Goal: Task Accomplishment & Management: Manage account settings

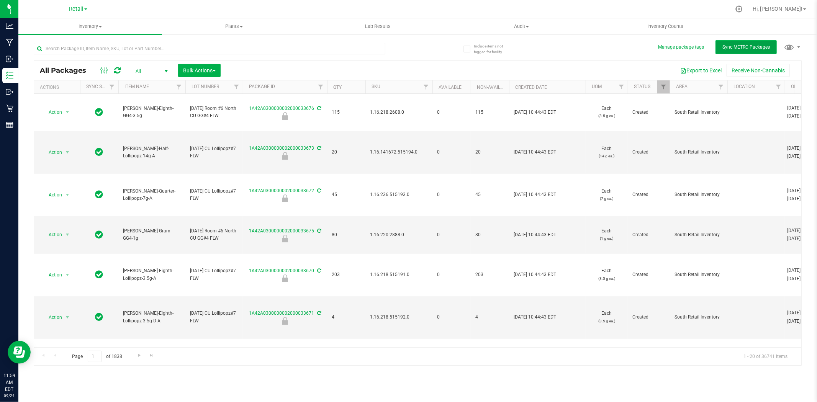
drag, startPoint x: 0, startPoint y: 0, endPoint x: 742, endPoint y: 50, distance: 743.8
click at [742, 50] on button "Sync METRC Packages" at bounding box center [746, 47] width 61 height 14
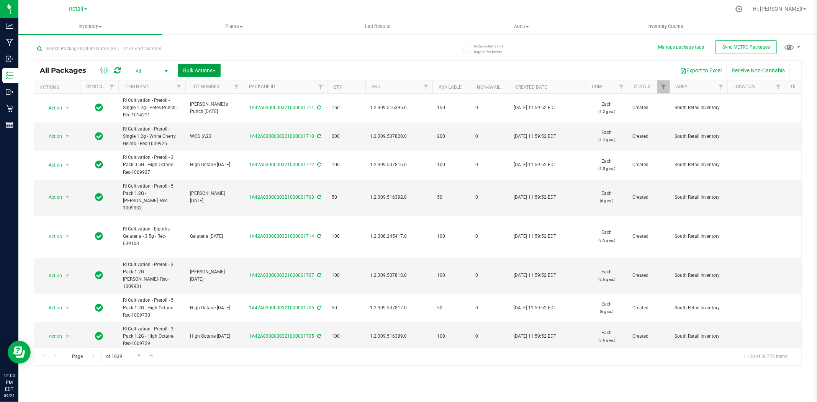
click at [209, 71] on span "Bulk Actions" at bounding box center [199, 70] width 33 height 6
click at [227, 143] on span "Lock/Unlock packages" at bounding box center [209, 144] width 52 height 6
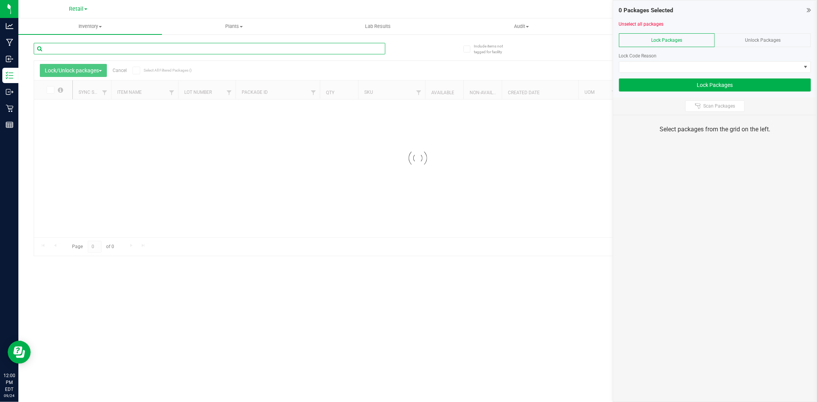
click at [236, 48] on input "text" at bounding box center [210, 48] width 352 height 11
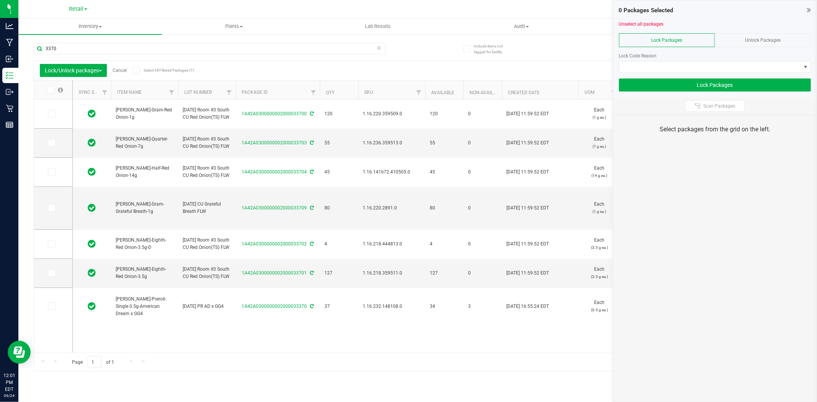
click at [50, 90] on icon at bounding box center [50, 90] width 5 height 0
click at [0, 0] on input "checkbox" at bounding box center [0, 0] width 0 height 0
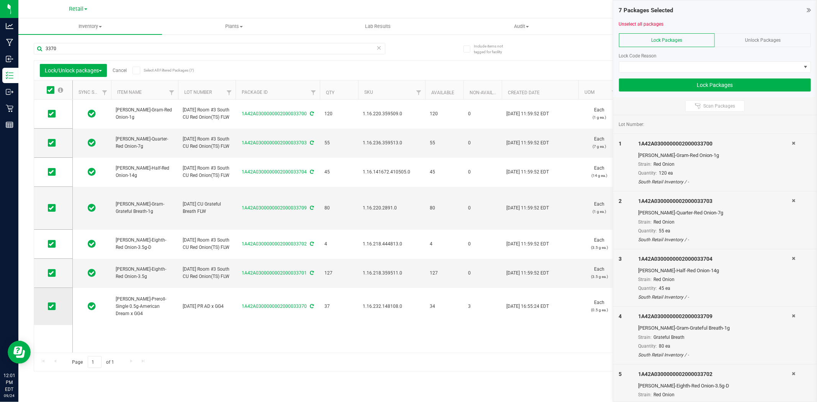
click at [51, 306] on icon at bounding box center [51, 306] width 5 height 0
click at [0, 0] on input "checkbox" at bounding box center [0, 0] width 0 height 0
click at [228, 44] on input "3370" at bounding box center [210, 48] width 352 height 11
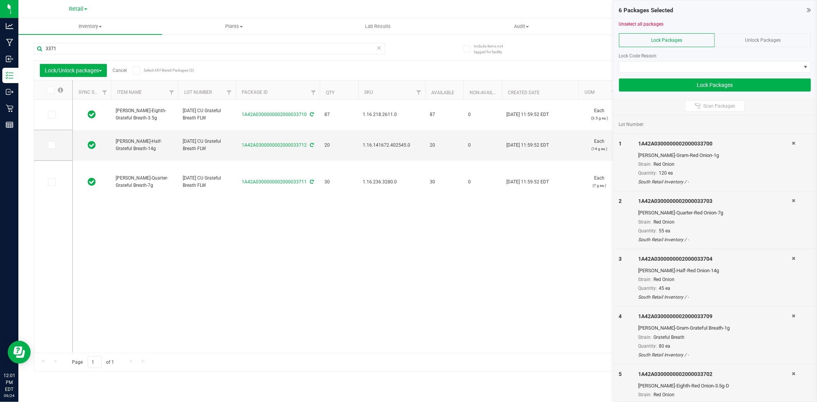
click at [52, 90] on icon at bounding box center [50, 90] width 5 height 0
click at [0, 0] on input "checkbox" at bounding box center [0, 0] width 0 height 0
click at [65, 46] on input "3371" at bounding box center [210, 48] width 352 height 11
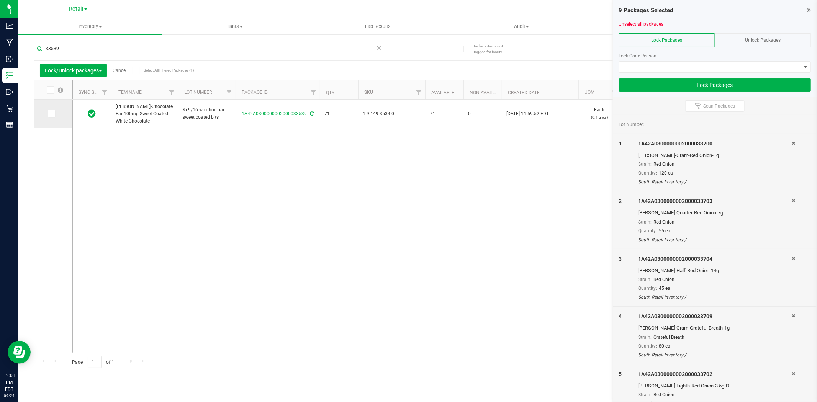
click at [55, 114] on span at bounding box center [52, 114] width 8 height 8
click at [0, 0] on input "checkbox" at bounding box center [0, 0] width 0 height 0
click at [64, 50] on input "33539" at bounding box center [210, 48] width 352 height 11
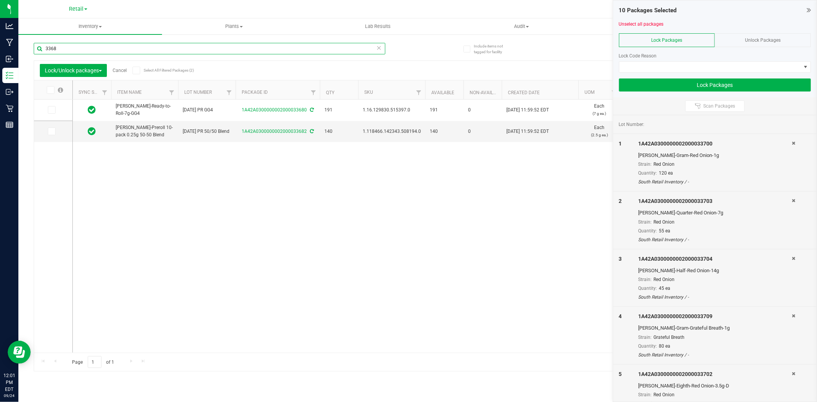
type input "3368"
click at [51, 90] on icon at bounding box center [50, 90] width 5 height 0
click at [0, 0] on input "checkbox" at bounding box center [0, 0] width 0 height 0
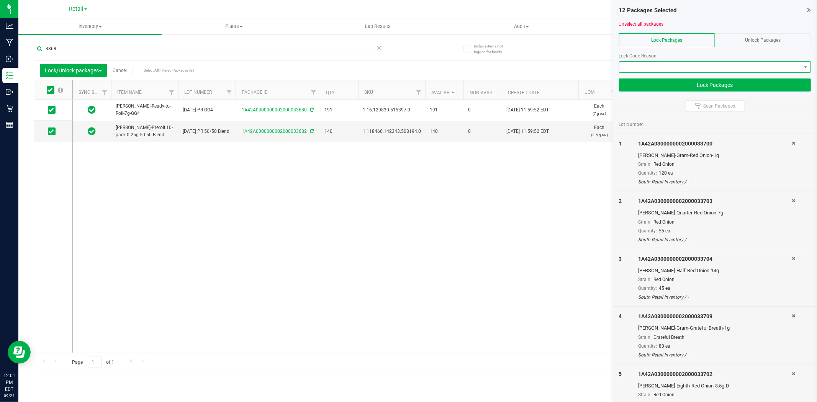
click at [690, 63] on span at bounding box center [710, 67] width 182 height 11
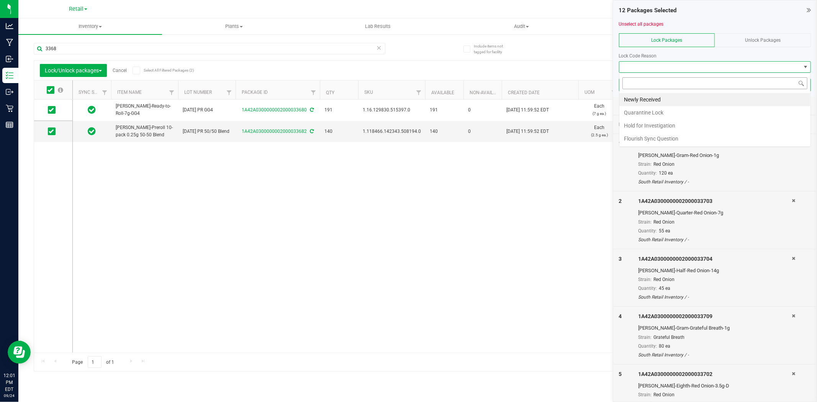
scroll to position [11, 192]
click at [698, 100] on li "Newly Received" at bounding box center [714, 99] width 191 height 13
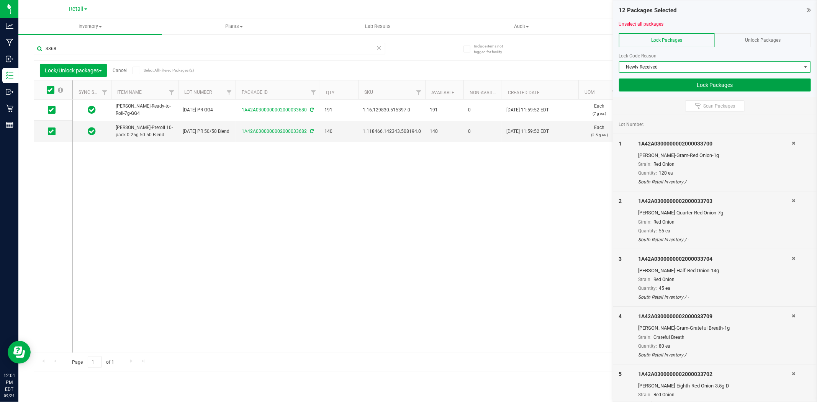
click at [688, 87] on button "Lock Packages" at bounding box center [715, 85] width 192 height 13
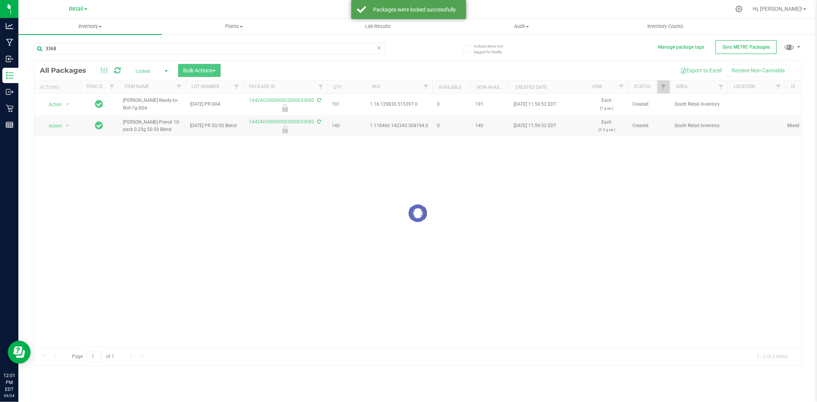
click at [381, 48] on icon at bounding box center [379, 47] width 5 height 9
click at [156, 74] on span "Locked" at bounding box center [150, 71] width 42 height 11
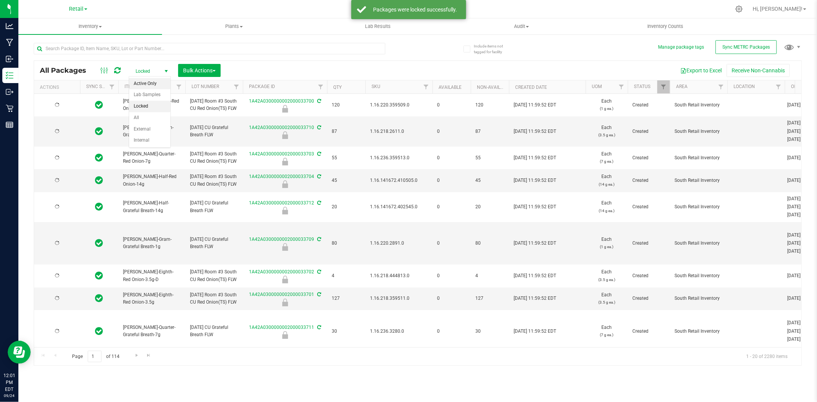
click at [162, 70] on span "select" at bounding box center [166, 71] width 10 height 11
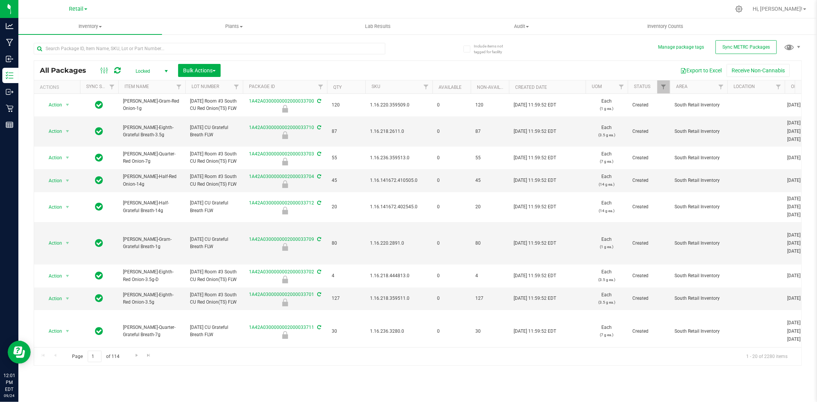
click at [153, 70] on span "Locked" at bounding box center [150, 71] width 42 height 11
click at [161, 120] on li "All" at bounding box center [149, 117] width 41 height 11
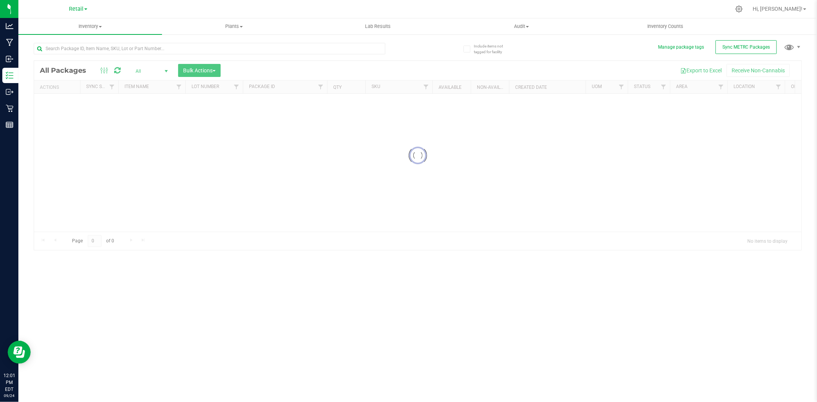
click at [211, 69] on div at bounding box center [417, 155] width 767 height 189
click at [208, 70] on div at bounding box center [417, 155] width 767 height 189
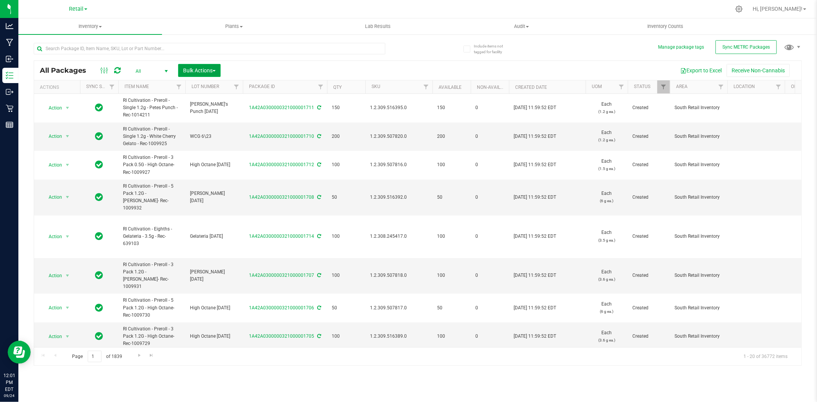
click at [216, 70] on button "Bulk Actions" at bounding box center [199, 70] width 43 height 13
click at [222, 130] on div "Locate packages" at bounding box center [207, 131] width 49 height 12
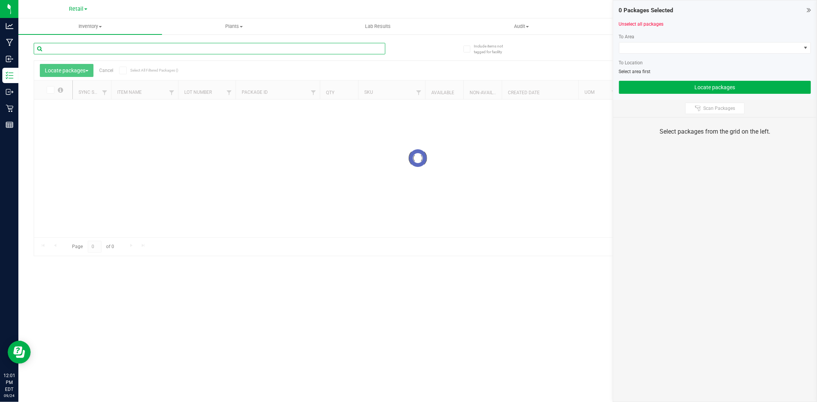
click at [234, 50] on input "text" at bounding box center [210, 48] width 352 height 11
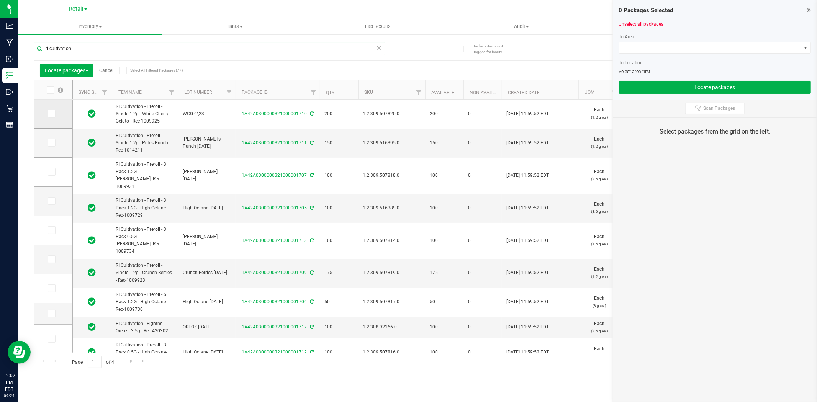
type input "ri cultivation"
click at [53, 114] on icon at bounding box center [51, 114] width 5 height 0
click at [0, 0] on input "checkbox" at bounding box center [0, 0] width 0 height 0
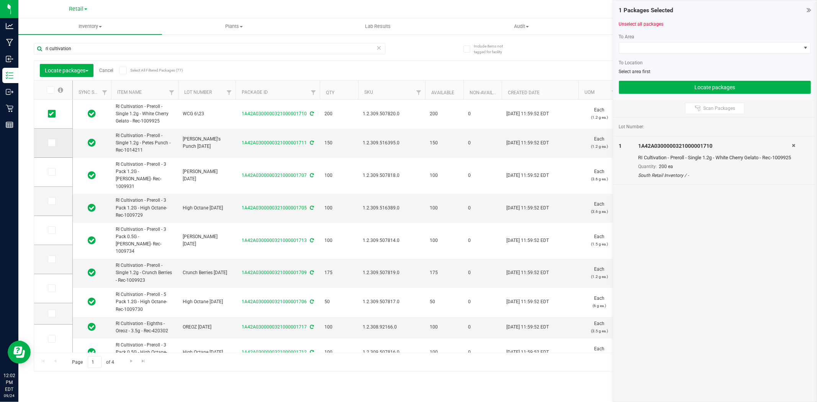
click at [52, 143] on icon at bounding box center [51, 143] width 5 height 0
click at [0, 0] on input "checkbox" at bounding box center [0, 0] width 0 height 0
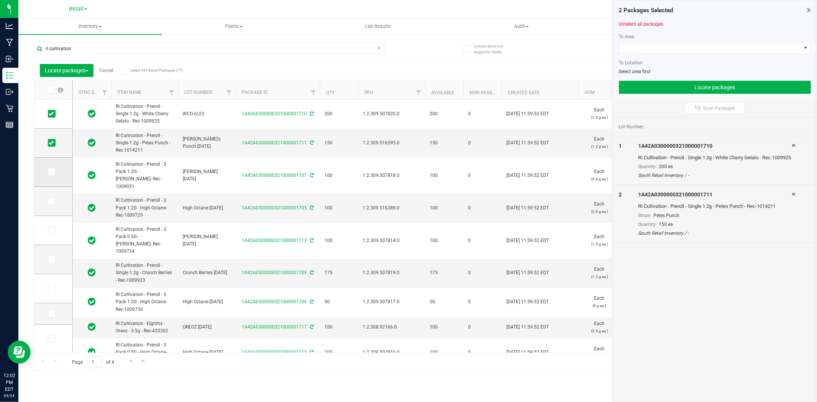
click at [49, 175] on span at bounding box center [52, 172] width 8 height 8
click at [0, 0] on input "checkbox" at bounding box center [0, 0] width 0 height 0
click at [51, 201] on icon at bounding box center [51, 201] width 5 height 0
click at [0, 0] on input "checkbox" at bounding box center [0, 0] width 0 height 0
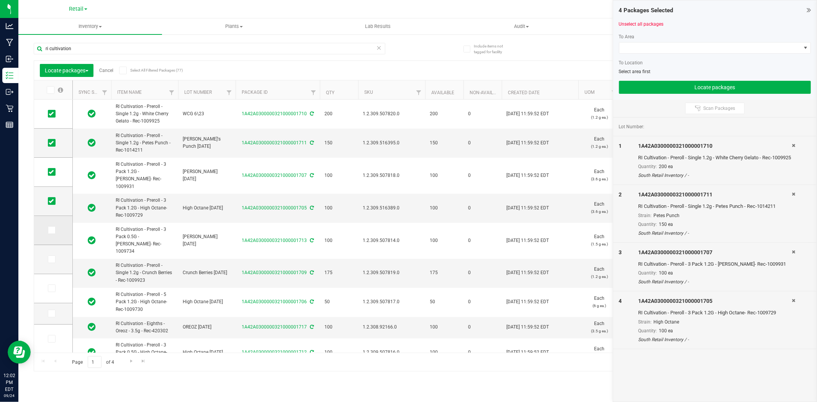
click at [48, 232] on span at bounding box center [52, 230] width 8 height 8
click at [0, 0] on input "checkbox" at bounding box center [0, 0] width 0 height 0
drag, startPoint x: 53, startPoint y: 257, endPoint x: 53, endPoint y: 261, distance: 4.2
click at [52, 259] on icon at bounding box center [51, 259] width 5 height 0
click at [0, 0] on input "checkbox" at bounding box center [0, 0] width 0 height 0
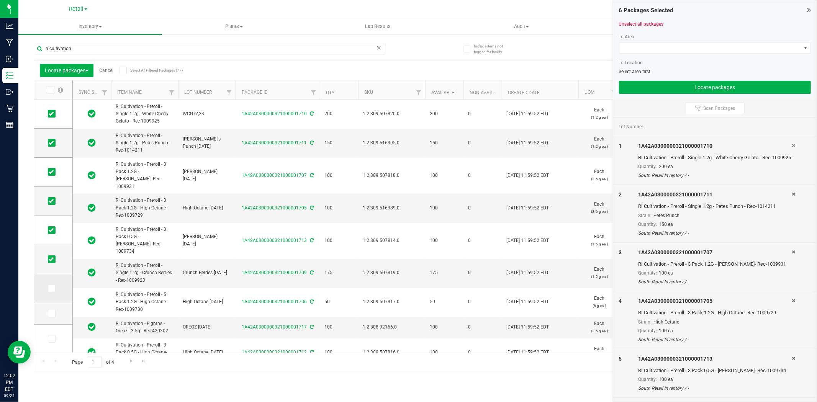
click at [52, 293] on td at bounding box center [53, 288] width 38 height 29
click at [50, 288] on icon at bounding box center [51, 288] width 5 height 0
click at [0, 0] on input "checkbox" at bounding box center [0, 0] width 0 height 0
click at [52, 318] on td at bounding box center [53, 313] width 38 height 21
click at [52, 314] on icon at bounding box center [51, 314] width 5 height 0
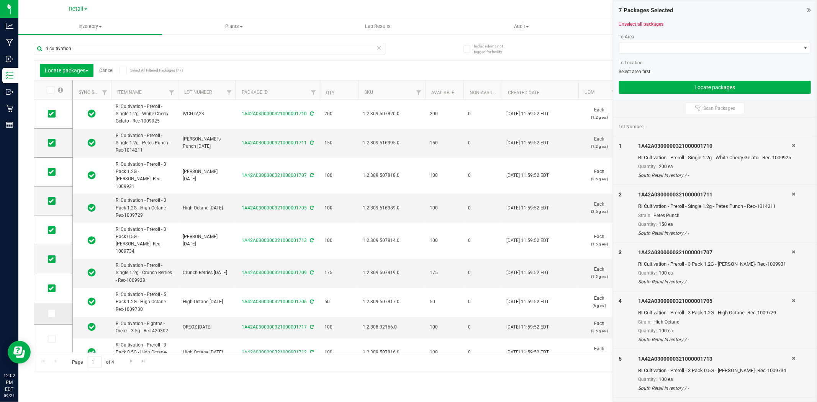
click at [0, 0] on input "checkbox" at bounding box center [0, 0] width 0 height 0
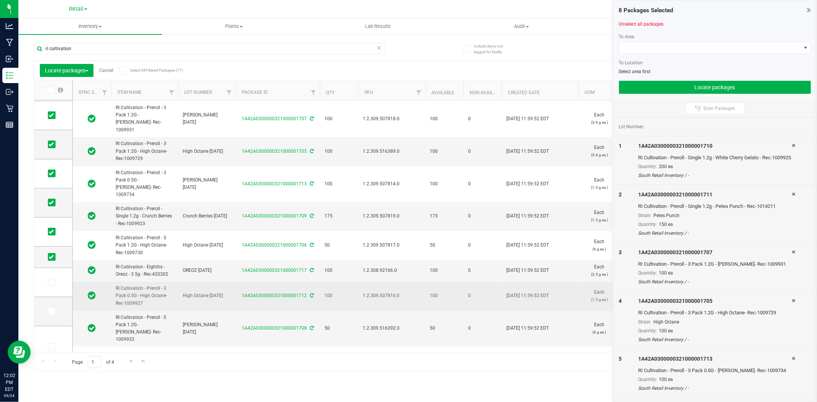
scroll to position [128, 0]
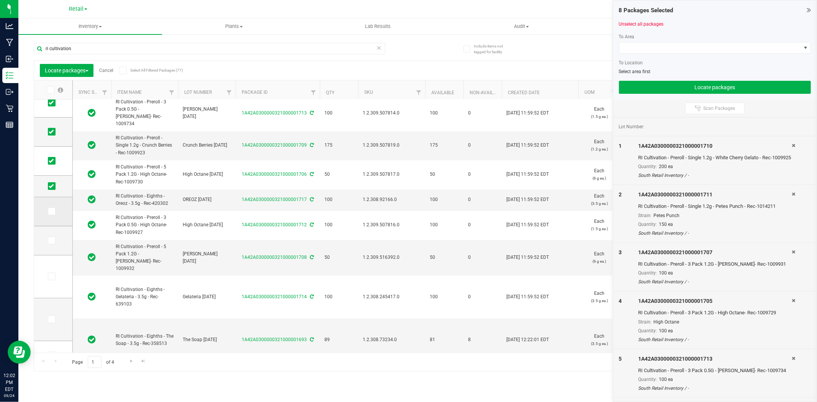
click at [50, 208] on span at bounding box center [52, 212] width 8 height 8
click at [0, 0] on input "checkbox" at bounding box center [0, 0] width 0 height 0
click at [51, 246] on td at bounding box center [53, 240] width 38 height 29
click at [50, 241] on icon at bounding box center [51, 241] width 5 height 0
click at [0, 0] on input "checkbox" at bounding box center [0, 0] width 0 height 0
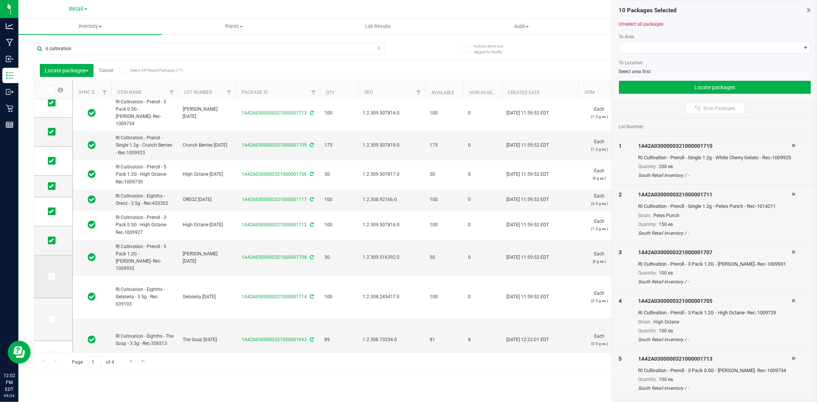
click at [55, 277] on span at bounding box center [52, 277] width 8 height 8
click at [0, 0] on input "checkbox" at bounding box center [0, 0] width 0 height 0
click at [52, 320] on icon at bounding box center [51, 320] width 5 height 0
click at [0, 0] on input "checkbox" at bounding box center [0, 0] width 0 height 0
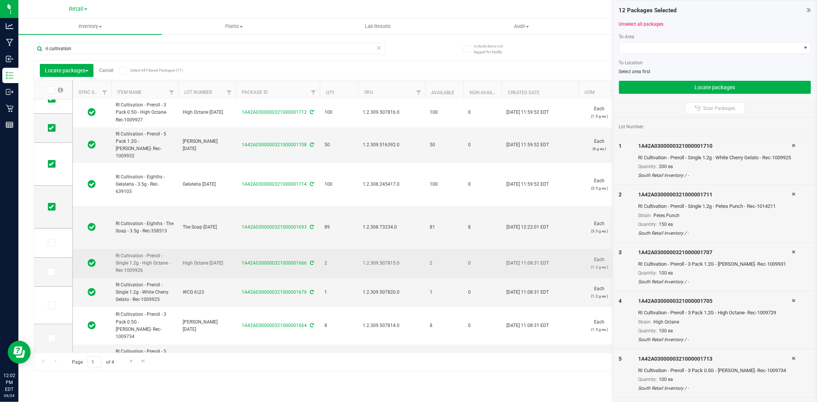
scroll to position [255, 0]
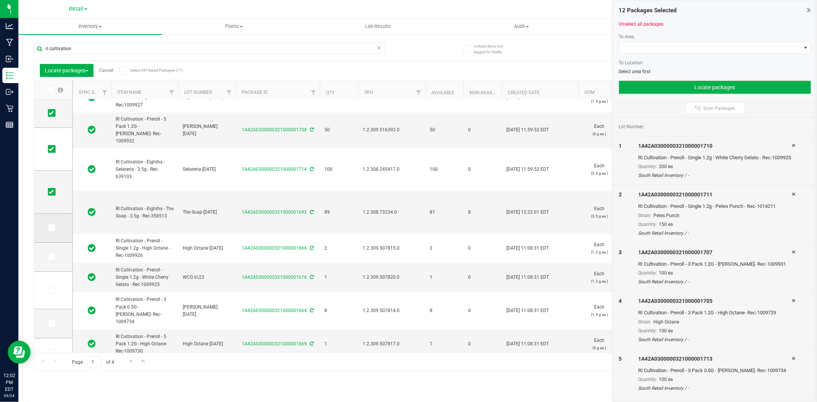
click at [49, 228] on icon at bounding box center [51, 228] width 5 height 0
click at [0, 0] on input "checkbox" at bounding box center [0, 0] width 0 height 0
click at [51, 257] on icon at bounding box center [51, 257] width 5 height 0
click at [0, 0] on input "checkbox" at bounding box center [0, 0] width 0 height 0
drag, startPoint x: 44, startPoint y: 248, endPoint x: 52, endPoint y: 256, distance: 11.4
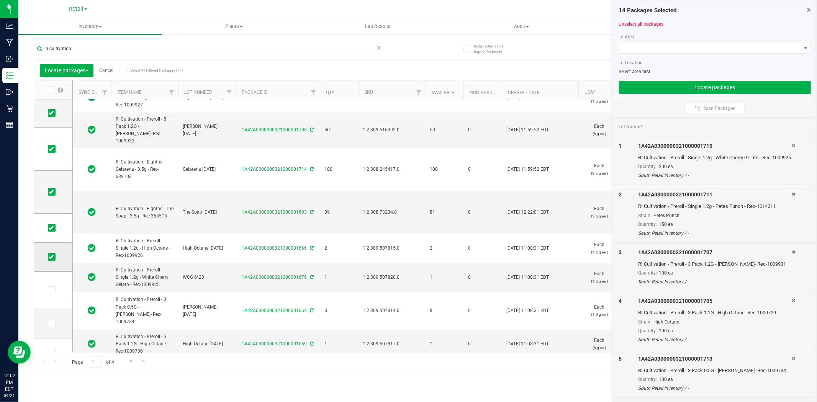
click at [44, 248] on td at bounding box center [53, 257] width 38 height 29
click at [56, 259] on label at bounding box center [53, 257] width 11 height 8
click at [0, 0] on input "checkbox" at bounding box center [0, 0] width 0 height 0
drag, startPoint x: 50, startPoint y: 227, endPoint x: 51, endPoint y: 204, distance: 23.0
click at [50, 228] on icon at bounding box center [51, 228] width 5 height 0
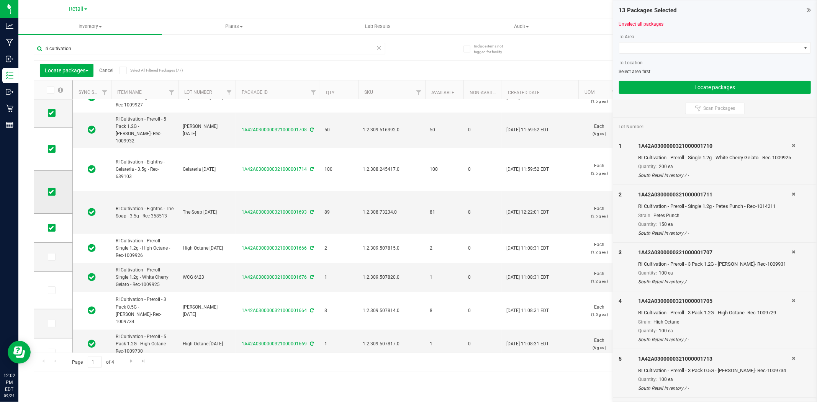
click at [0, 0] on input "checkbox" at bounding box center [0, 0] width 0 height 0
click at [52, 192] on icon at bounding box center [51, 192] width 5 height 0
click at [0, 0] on input "checkbox" at bounding box center [0, 0] width 0 height 0
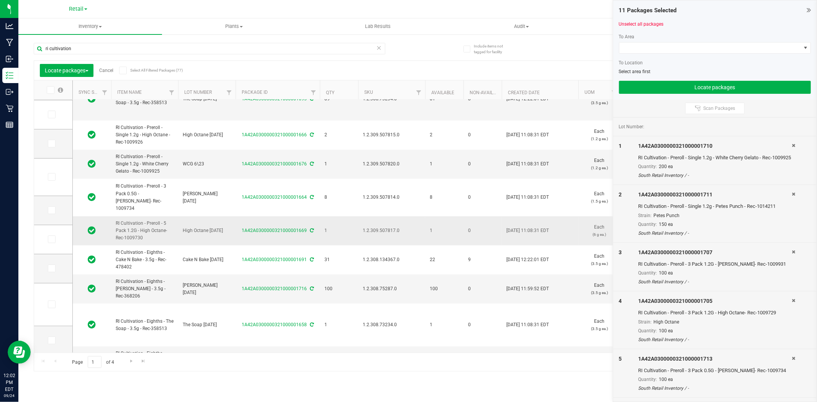
scroll to position [370, 0]
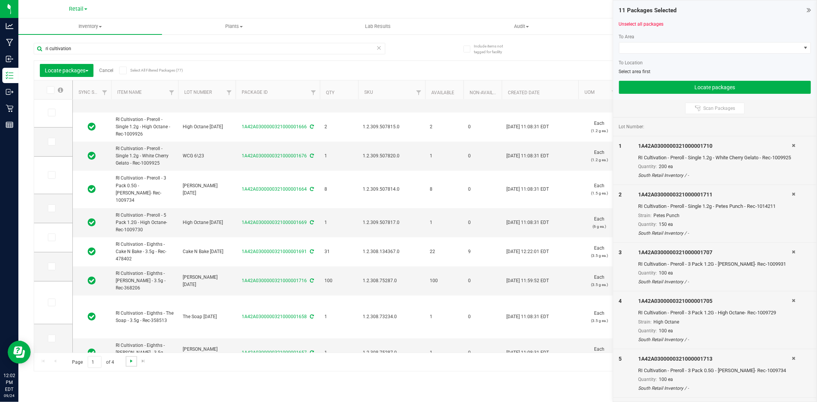
click at [130, 361] on span "Go to the next page" at bounding box center [131, 361] width 6 height 6
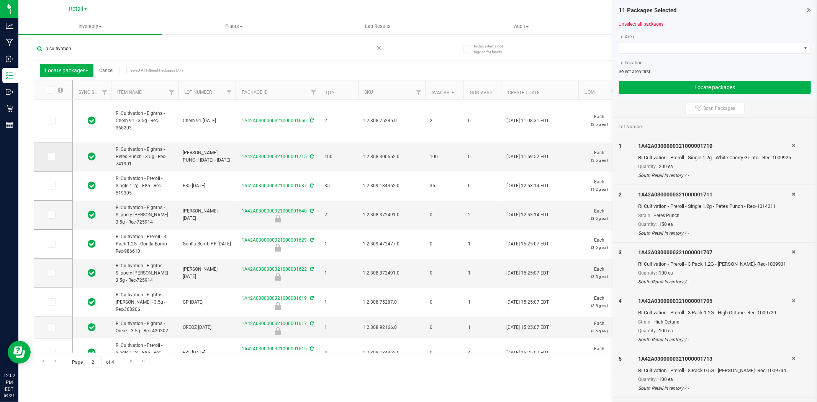
click at [51, 157] on icon at bounding box center [51, 157] width 5 height 0
click at [0, 0] on input "checkbox" at bounding box center [0, 0] width 0 height 0
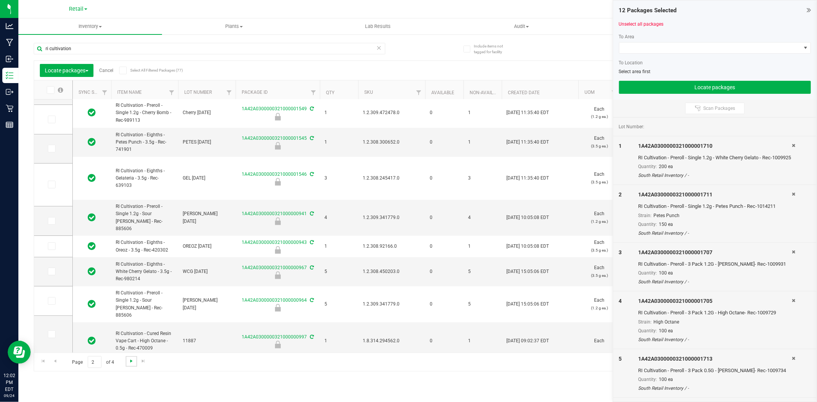
click at [131, 359] on span "Go to the next page" at bounding box center [131, 361] width 6 height 6
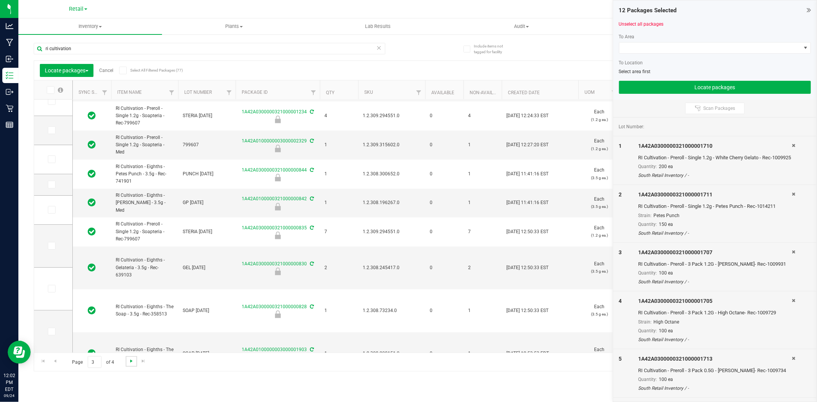
click at [133, 362] on span "Go to the next page" at bounding box center [131, 361] width 6 height 6
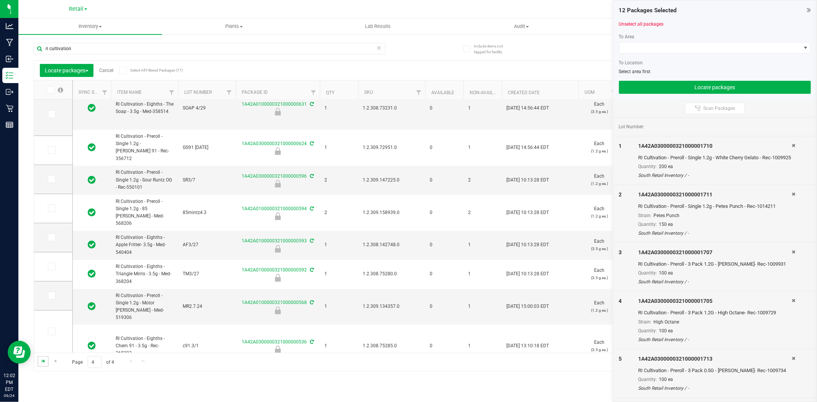
click at [44, 361] on span "Go to the first page" at bounding box center [43, 361] width 6 height 6
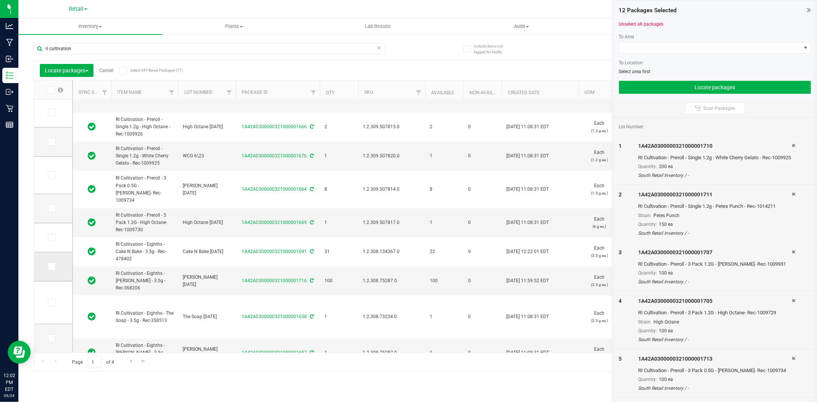
click at [51, 267] on icon at bounding box center [51, 267] width 5 height 0
click at [0, 0] on input "checkbox" at bounding box center [0, 0] width 0 height 0
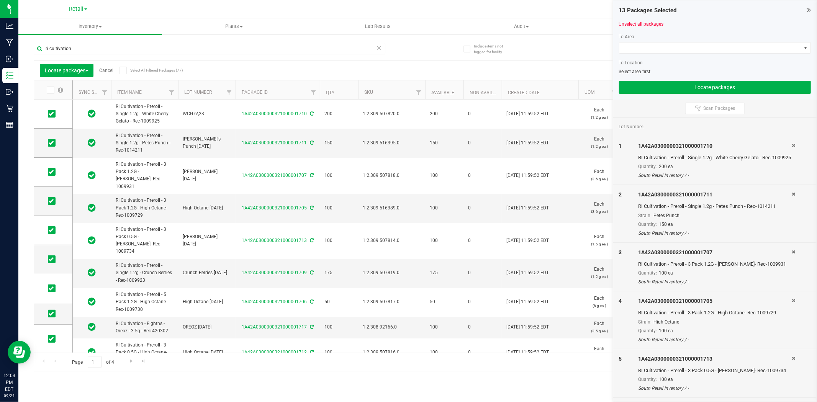
click at [552, 85] on th "Created Date" at bounding box center [540, 89] width 77 height 19
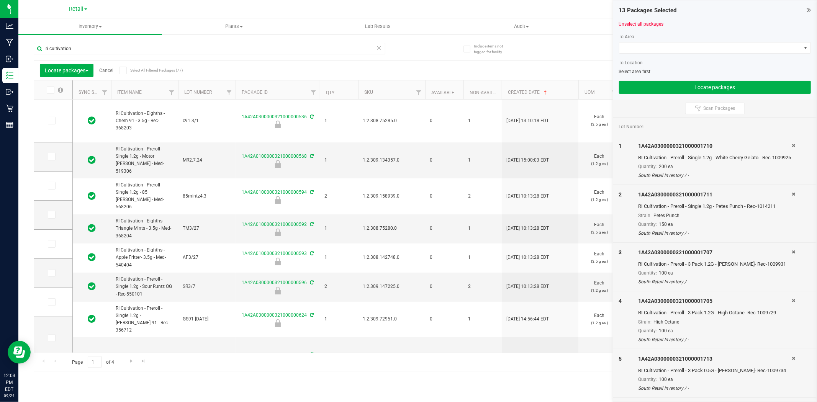
click at [557, 87] on th "Created Date" at bounding box center [540, 89] width 77 height 19
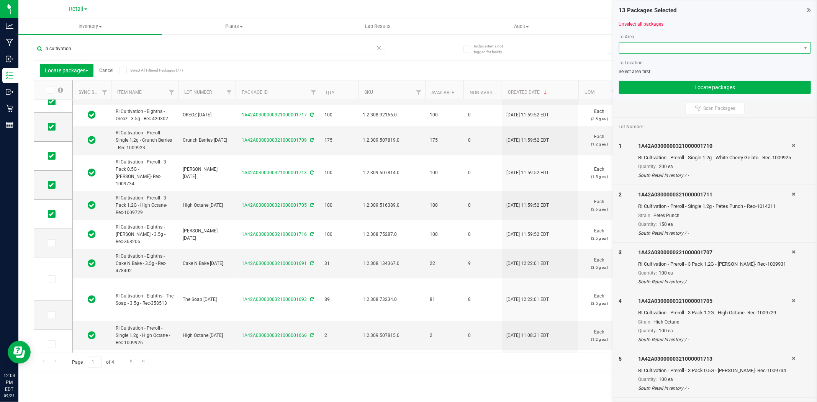
click at [721, 48] on span at bounding box center [710, 48] width 182 height 11
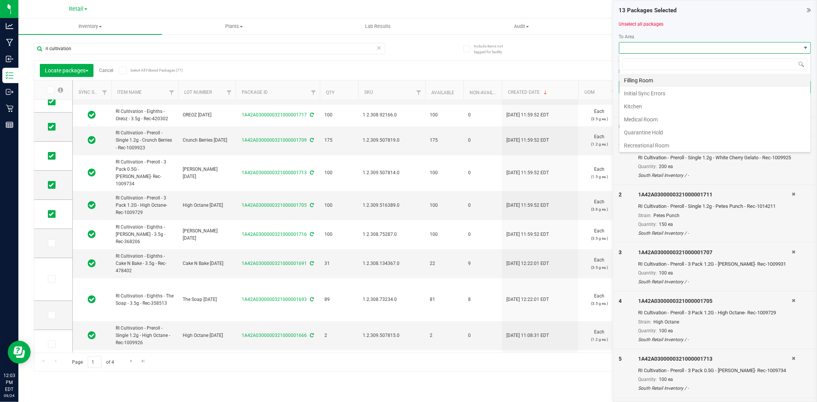
click at [710, 82] on li "Filling Room" at bounding box center [714, 80] width 191 height 13
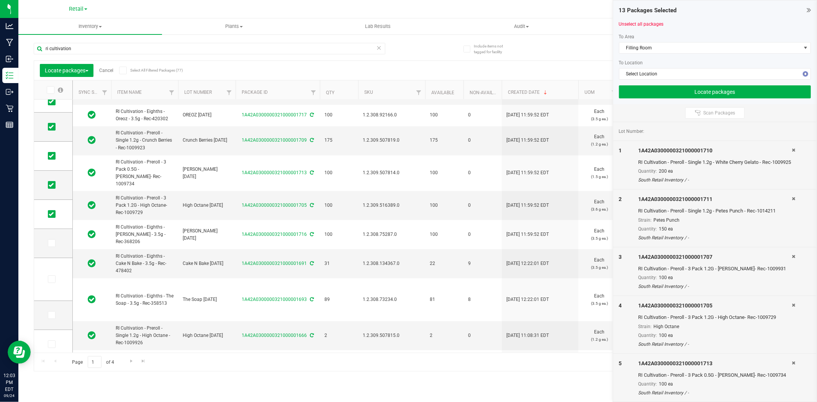
click at [703, 67] on div "To Area Filling Room To Location Select Location" at bounding box center [715, 56] width 192 height 46
click at [703, 72] on span "Select Location" at bounding box center [710, 74] width 182 height 11
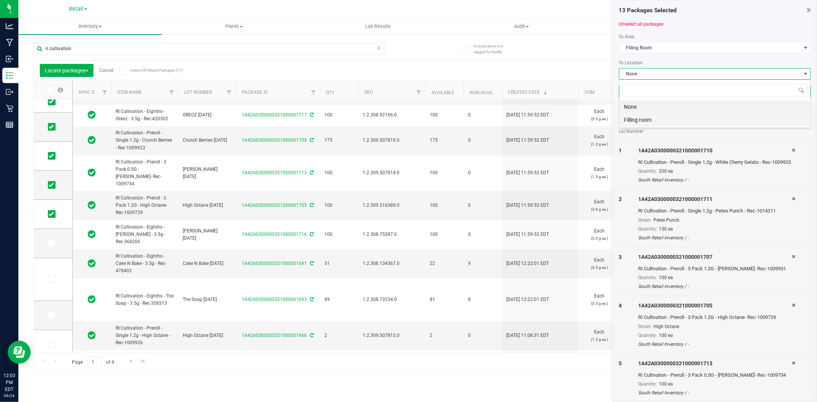
click at [692, 118] on li "Filling room" at bounding box center [714, 119] width 191 height 13
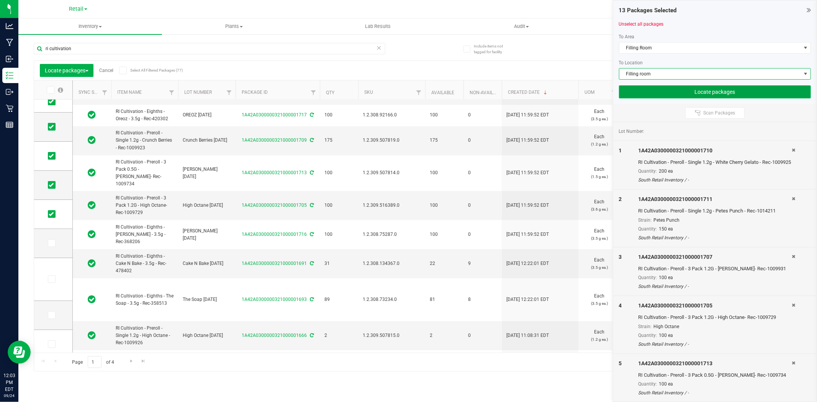
click at [687, 93] on button "Locate packages" at bounding box center [715, 91] width 192 height 13
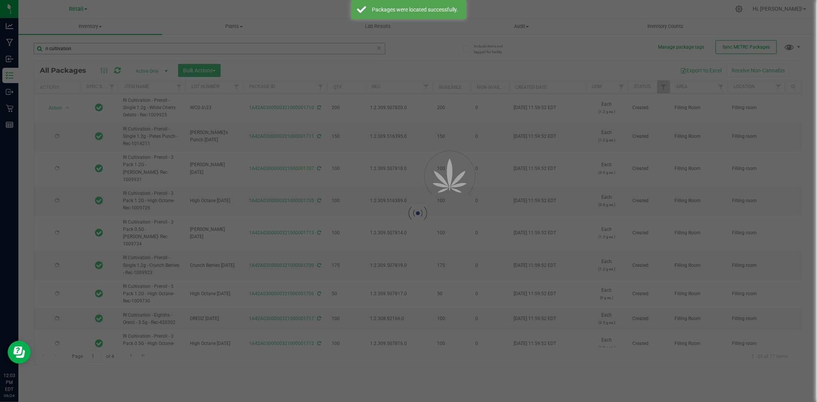
click at [214, 72] on div at bounding box center [408, 201] width 817 height 402
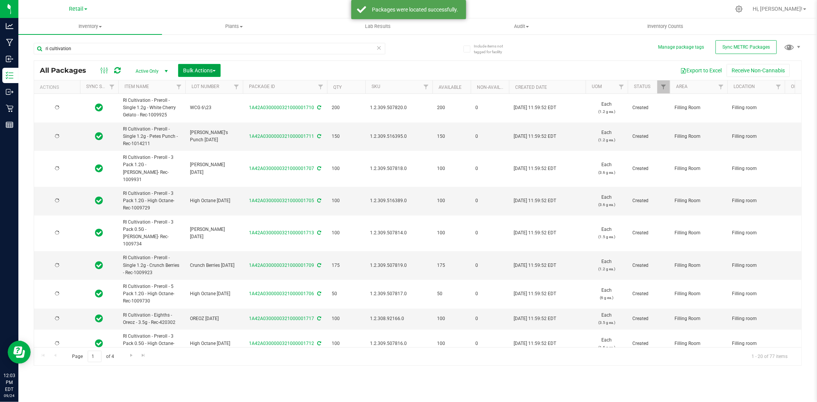
click at [215, 73] on span "Bulk Actions" at bounding box center [199, 70] width 33 height 6
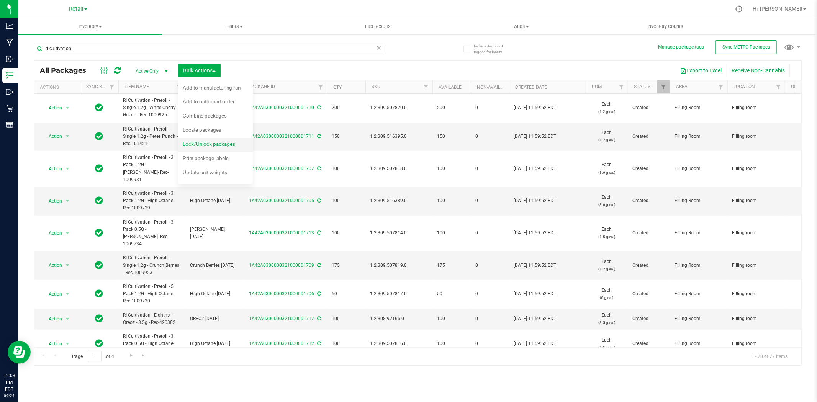
click at [211, 144] on span "Lock/Unlock packages" at bounding box center [209, 144] width 52 height 6
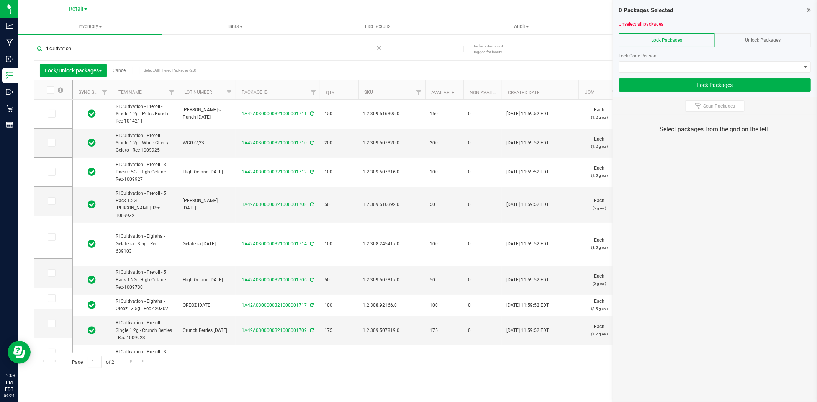
click at [556, 85] on th "Created Date" at bounding box center [540, 89] width 77 height 19
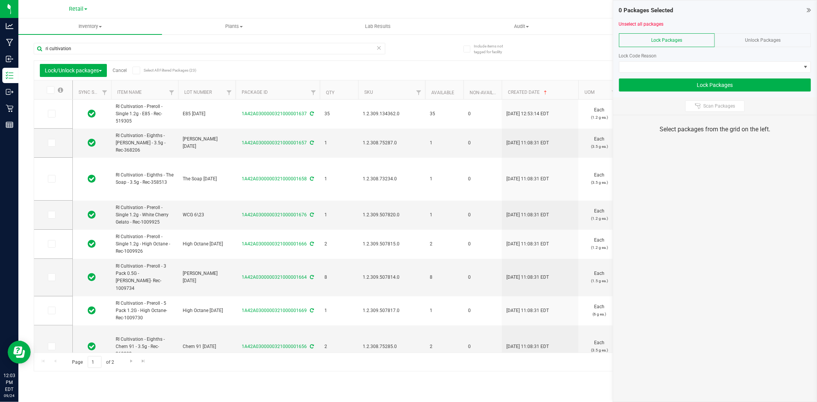
click at [558, 85] on th "Created Date" at bounding box center [540, 89] width 77 height 19
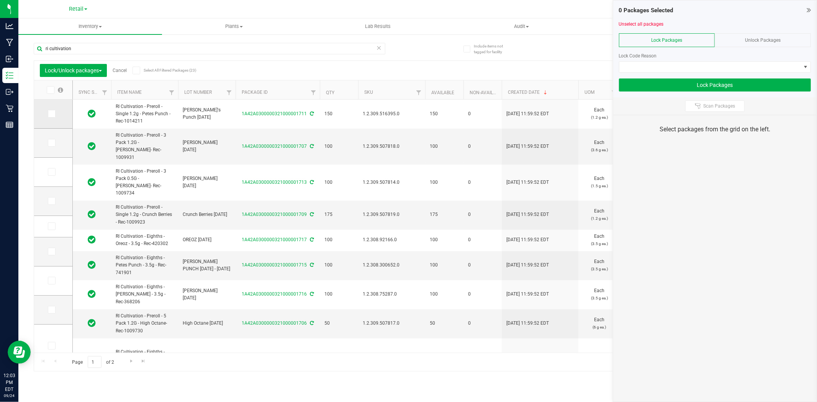
click at [51, 116] on span at bounding box center [52, 114] width 8 height 8
click at [0, 0] on input "checkbox" at bounding box center [0, 0] width 0 height 0
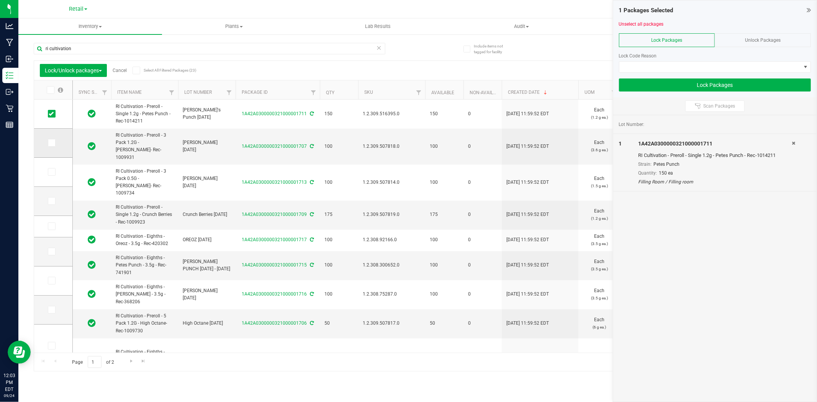
click at [46, 141] on td at bounding box center [53, 143] width 38 height 29
click at [54, 147] on td at bounding box center [53, 143] width 38 height 29
click at [54, 146] on span at bounding box center [52, 143] width 8 height 8
click at [0, 0] on input "checkbox" at bounding box center [0, 0] width 0 height 0
click at [52, 172] on icon at bounding box center [51, 172] width 5 height 0
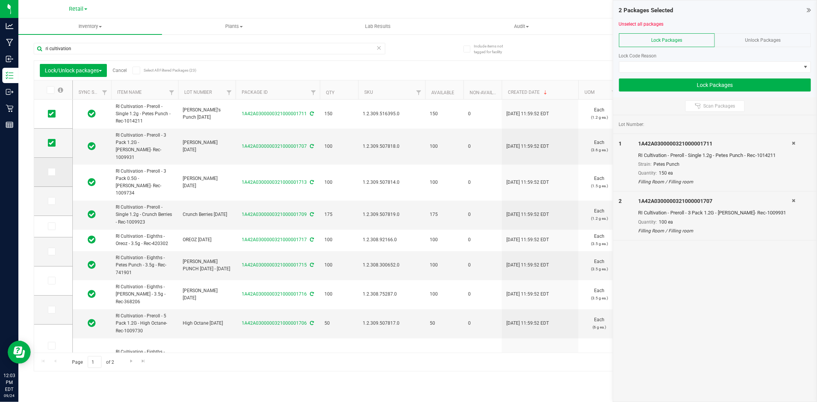
click at [0, 0] on input "checkbox" at bounding box center [0, 0] width 0 height 0
click at [51, 201] on icon at bounding box center [51, 201] width 5 height 0
click at [0, 0] on input "checkbox" at bounding box center [0, 0] width 0 height 0
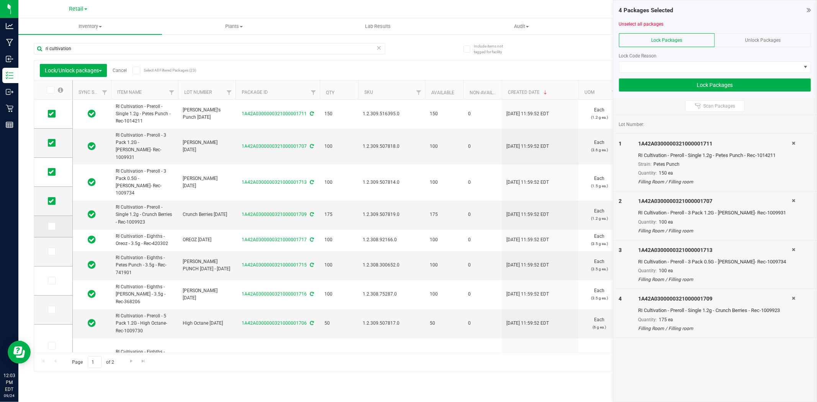
click at [46, 225] on td at bounding box center [53, 226] width 38 height 21
click at [49, 226] on icon at bounding box center [51, 226] width 5 height 0
click at [0, 0] on input "checkbox" at bounding box center [0, 0] width 0 height 0
click at [52, 252] on icon at bounding box center [51, 252] width 5 height 0
click at [0, 0] on input "checkbox" at bounding box center [0, 0] width 0 height 0
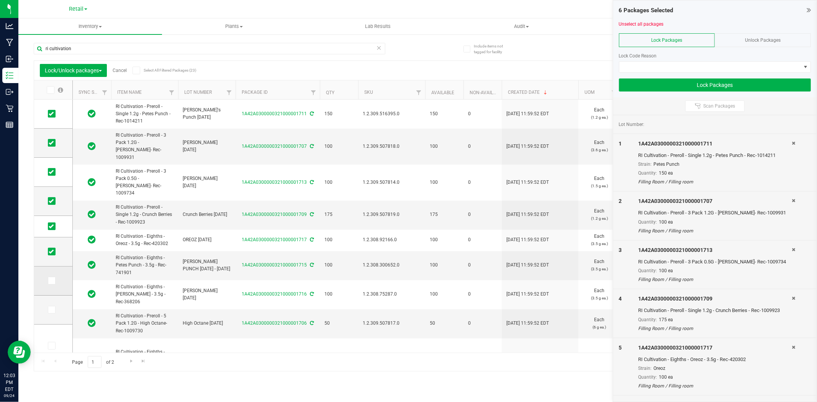
click at [52, 281] on icon at bounding box center [51, 281] width 5 height 0
click at [0, 0] on input "checkbox" at bounding box center [0, 0] width 0 height 0
click at [54, 310] on span at bounding box center [52, 310] width 8 height 8
click at [0, 0] on input "checkbox" at bounding box center [0, 0] width 0 height 0
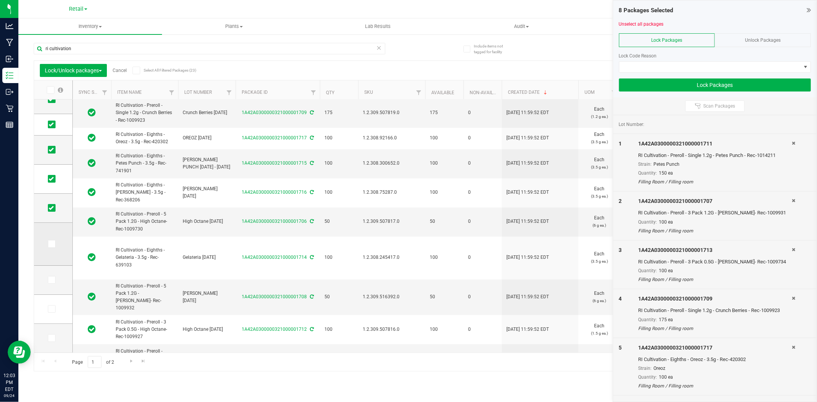
click at [51, 244] on icon at bounding box center [51, 244] width 5 height 0
click at [0, 0] on input "checkbox" at bounding box center [0, 0] width 0 height 0
click at [53, 276] on span at bounding box center [52, 280] width 8 height 8
click at [0, 0] on input "checkbox" at bounding box center [0, 0] width 0 height 0
click at [55, 308] on span at bounding box center [52, 309] width 8 height 8
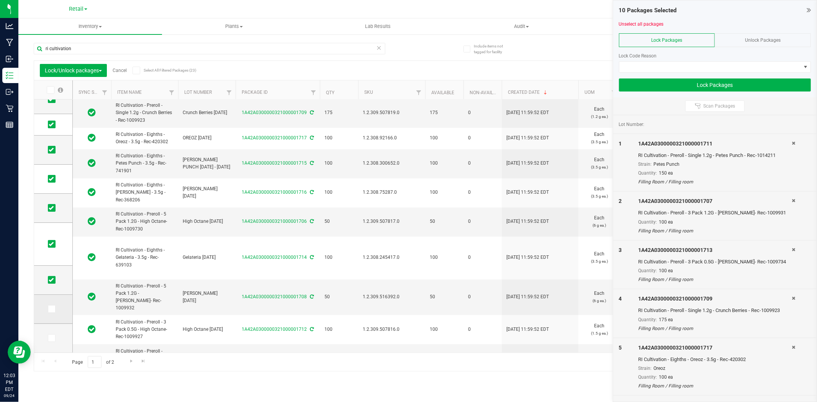
click at [0, 0] on input "checkbox" at bounding box center [0, 0] width 0 height 0
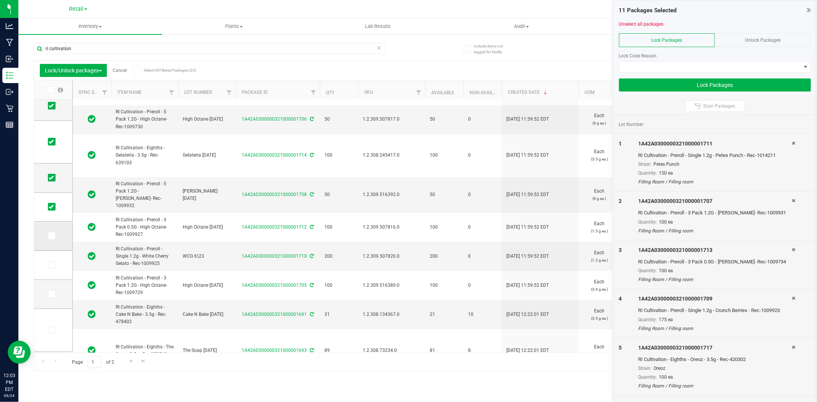
click at [52, 236] on icon at bounding box center [51, 236] width 5 height 0
click at [0, 0] on input "checkbox" at bounding box center [0, 0] width 0 height 0
click at [54, 265] on span at bounding box center [52, 265] width 8 height 8
click at [0, 0] on input "checkbox" at bounding box center [0, 0] width 0 height 0
click at [701, 63] on span at bounding box center [710, 67] width 182 height 11
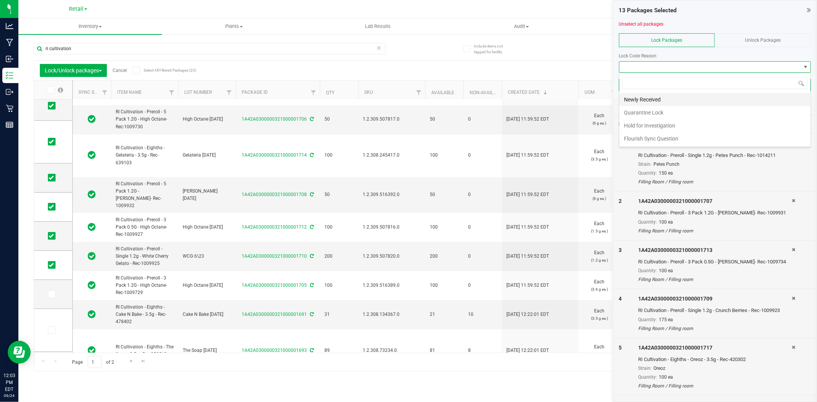
click at [699, 102] on li "Newly Received" at bounding box center [714, 99] width 191 height 13
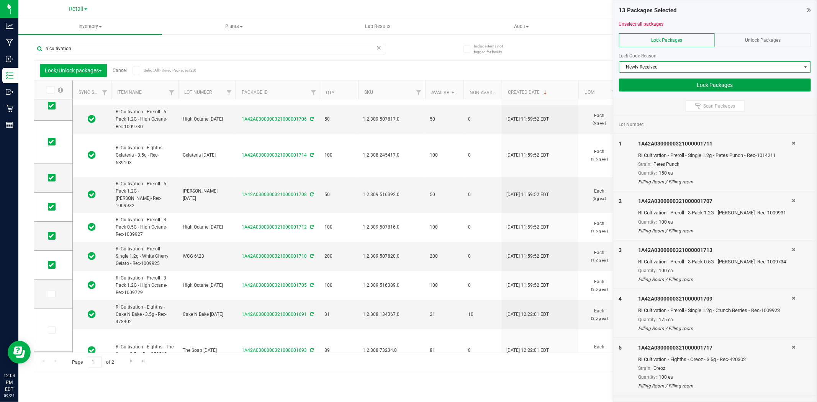
click at [698, 83] on button "Lock Packages" at bounding box center [715, 85] width 192 height 13
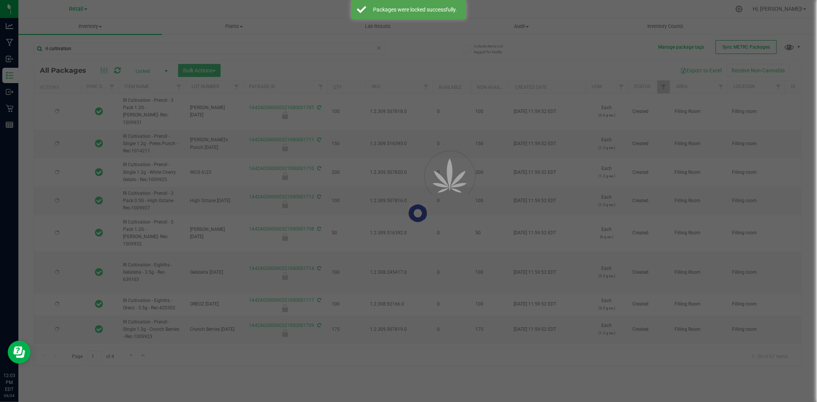
drag, startPoint x: 379, startPoint y: 53, endPoint x: 379, endPoint y: 47, distance: 5.7
click at [381, 47] on div at bounding box center [408, 201] width 817 height 402
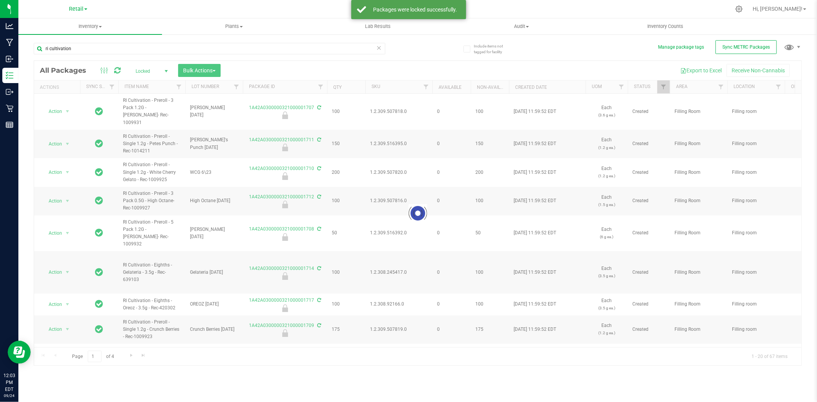
click at [379, 47] on icon at bounding box center [379, 47] width 5 height 9
click at [159, 69] on span "Locked" at bounding box center [150, 71] width 42 height 11
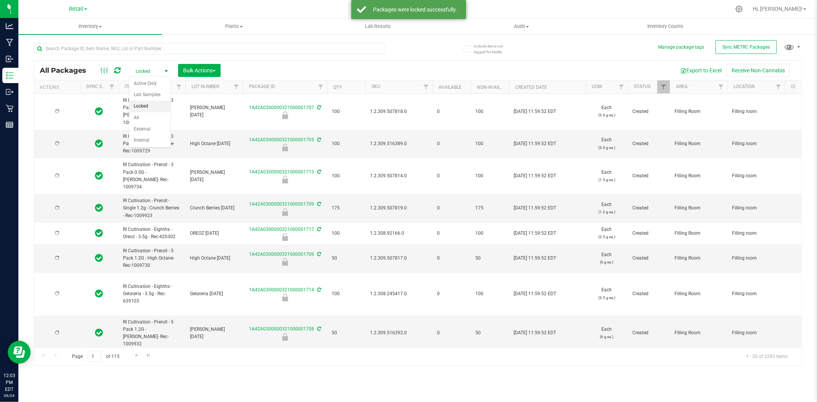
click at [154, 71] on span "Locked" at bounding box center [150, 71] width 42 height 11
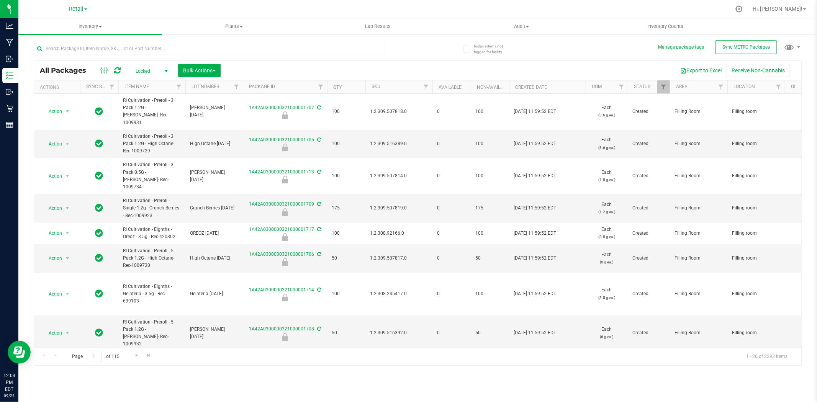
click at [156, 66] on span "Locked" at bounding box center [150, 71] width 42 height 11
click at [160, 118] on li "All" at bounding box center [149, 117] width 41 height 11
